Goal: Task Accomplishment & Management: Manage account settings

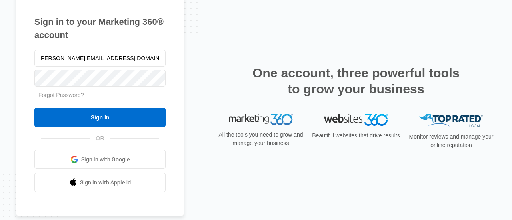
type input "[PERSON_NAME][EMAIL_ADDRESS][DOMAIN_NAME]"
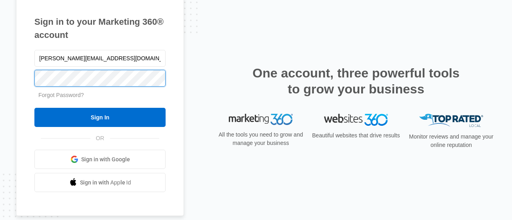
click at [34, 108] on input "Sign In" at bounding box center [99, 117] width 131 height 19
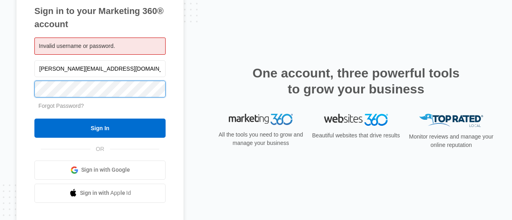
click at [34, 119] on input "Sign In" at bounding box center [99, 128] width 131 height 19
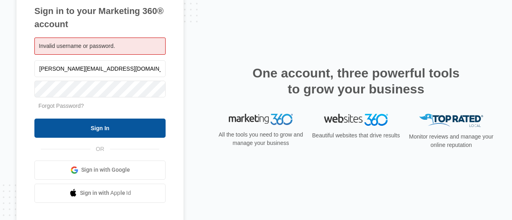
click at [122, 122] on input "Sign In" at bounding box center [99, 128] width 131 height 19
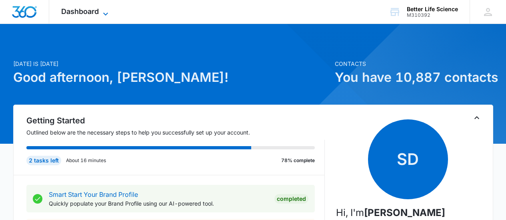
click at [90, 15] on span "Dashboard" at bounding box center [80, 11] width 38 height 8
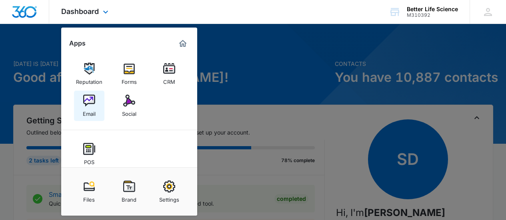
click at [87, 101] on img at bounding box center [89, 101] width 12 height 12
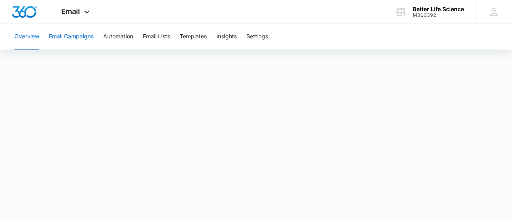
click at [77, 35] on button "Email Campaigns" at bounding box center [71, 37] width 45 height 26
